Goal: Transaction & Acquisition: Subscribe to service/newsletter

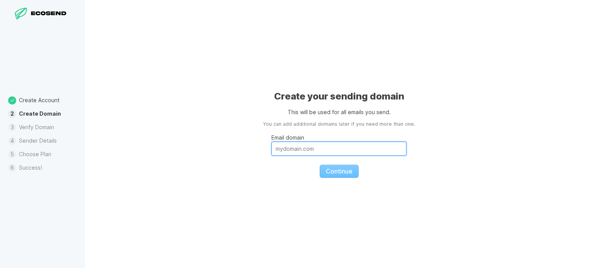
click at [341, 149] on input "Email domain" at bounding box center [339, 149] width 135 height 14
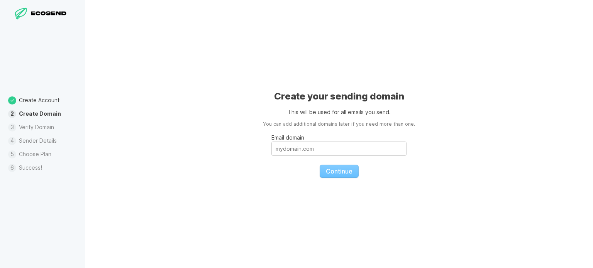
click at [272, 178] on fieldset "Email domain Continue" at bounding box center [339, 153] width 135 height 50
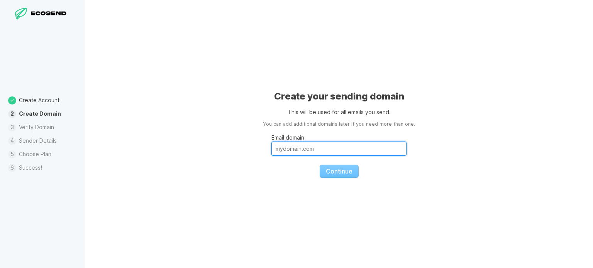
click at [298, 143] on input "Email domain" at bounding box center [339, 149] width 135 height 14
type input "[DOMAIN_NAME]"
click at [320, 165] on button "Continue" at bounding box center [339, 171] width 39 height 13
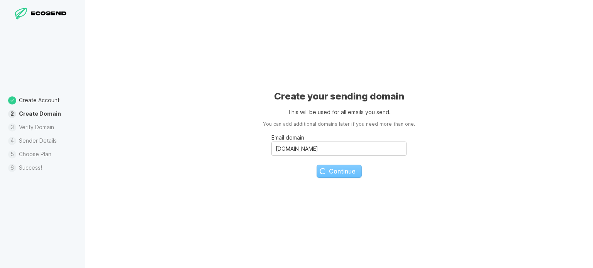
drag, startPoint x: 230, startPoint y: 137, endPoint x: 291, endPoint y: 177, distance: 72.5
click at [291, 177] on div "Create your sending domain This will be used for all emails you send. You can a…" at bounding box center [339, 134] width 508 height 268
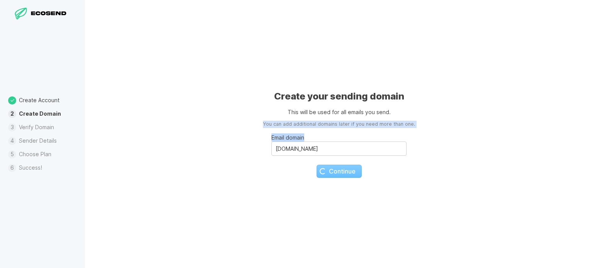
click at [297, 173] on fieldset "Email domain [DOMAIN_NAME] Continue" at bounding box center [339, 153] width 135 height 50
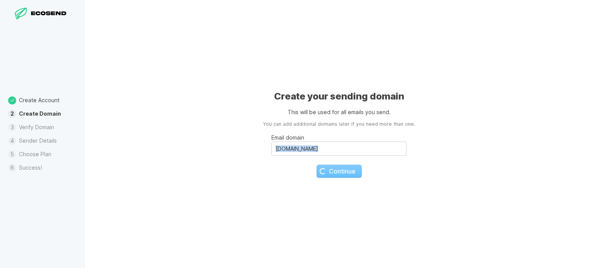
click at [297, 173] on fieldset "Email domain [DOMAIN_NAME] Continue" at bounding box center [339, 153] width 135 height 50
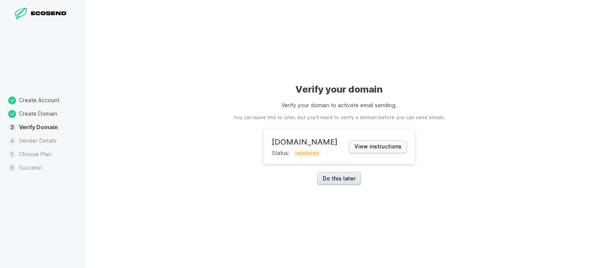
click at [335, 182] on link "Do this later" at bounding box center [340, 178] width 44 height 13
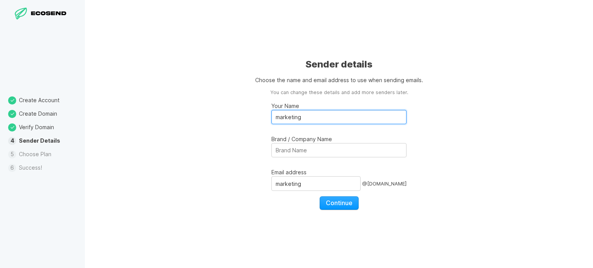
drag, startPoint x: 316, startPoint y: 117, endPoint x: 192, endPoint y: 103, distance: 125.6
click at [192, 103] on div "Sender details Choose the name and email address to use when sending emails. Yo…" at bounding box center [339, 134] width 508 height 268
type input "oceanoapex"
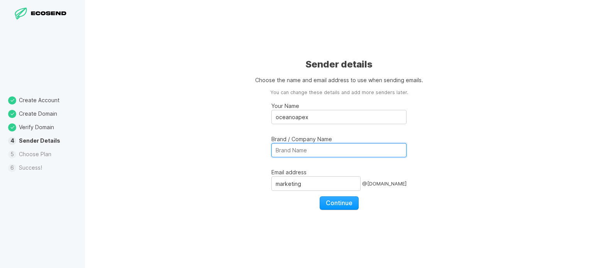
click at [281, 149] on input "Brand / Company Name" at bounding box center [339, 150] width 135 height 14
type input "oceanoapex"
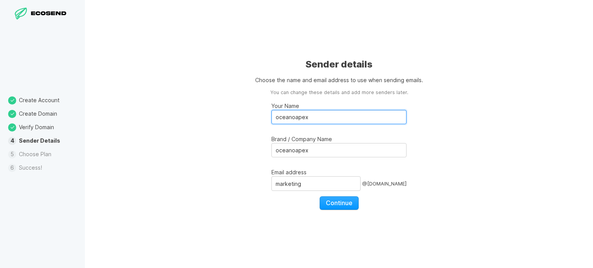
click at [280, 121] on input "oceanoapex" at bounding box center [339, 117] width 135 height 14
click at [294, 116] on input "Oceano apex" at bounding box center [339, 117] width 135 height 14
type input "Oceano Apex"
click at [336, 207] on span "Continue" at bounding box center [339, 203] width 27 height 8
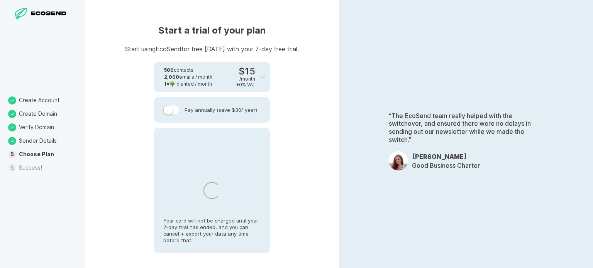
select select "IN"
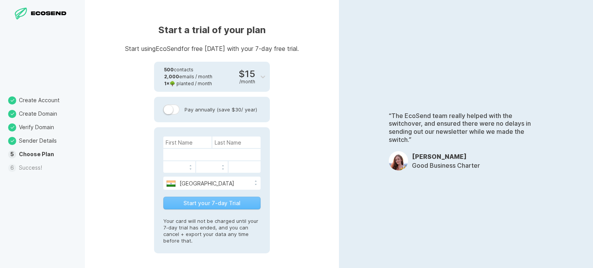
click at [66, 117] on li "Create Domain" at bounding box center [42, 114] width 85 height 14
